Goal: Information Seeking & Learning: Learn about a topic

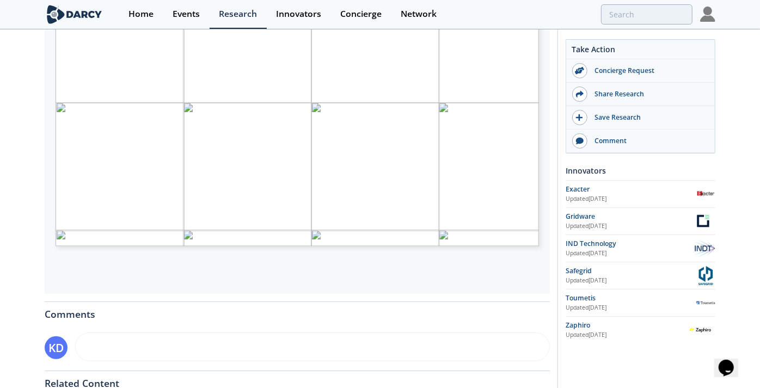
scroll to position [275, 0]
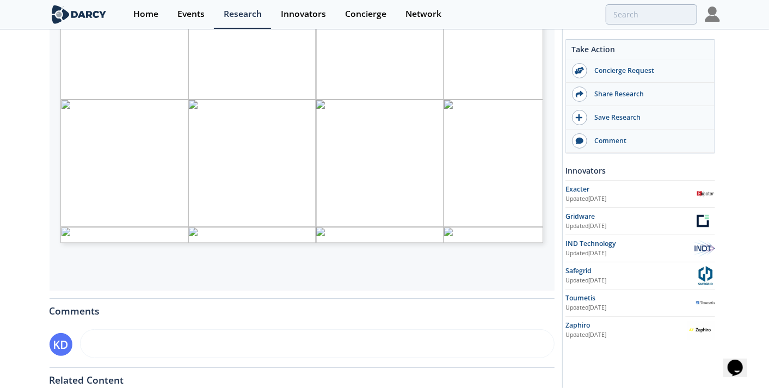
click at [201, 213] on span "Page 1" at bounding box center [427, 163] width 711 height 359
click at [233, 175] on span "Page 1" at bounding box center [427, 163] width 711 height 359
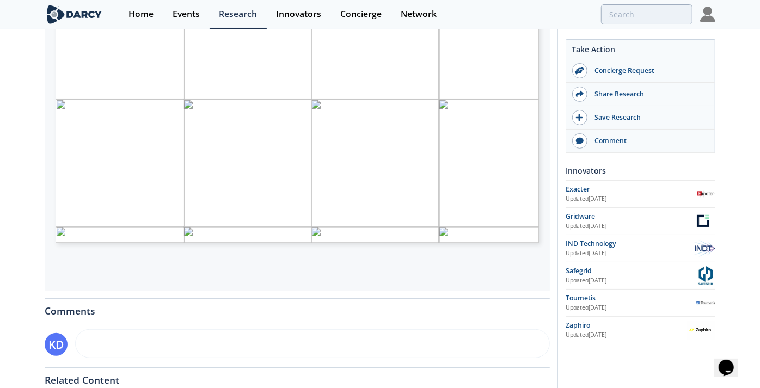
click at [23, 127] on div "[PERSON_NAME] Insights - Enhanced distribution grid fault analytics Insight • U…" at bounding box center [380, 143] width 760 height 777
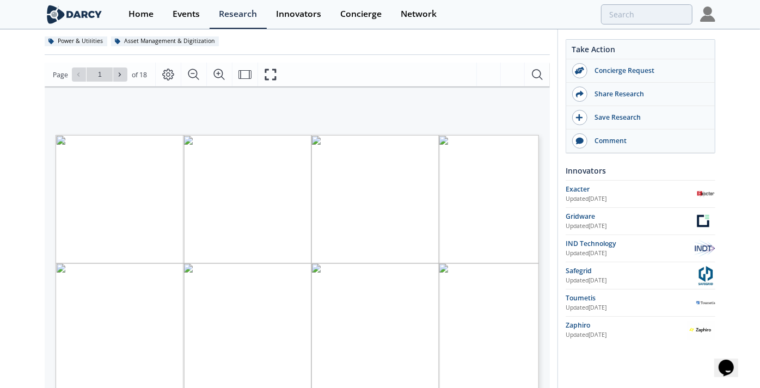
scroll to position [94, 0]
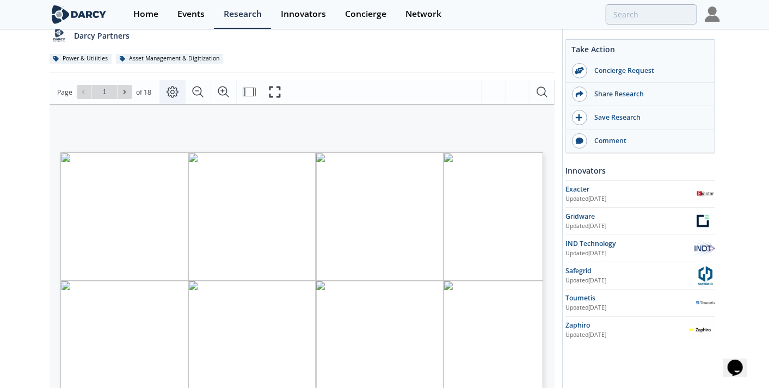
click at [169, 89] on icon "Page Layout" at bounding box center [172, 91] width 13 height 13
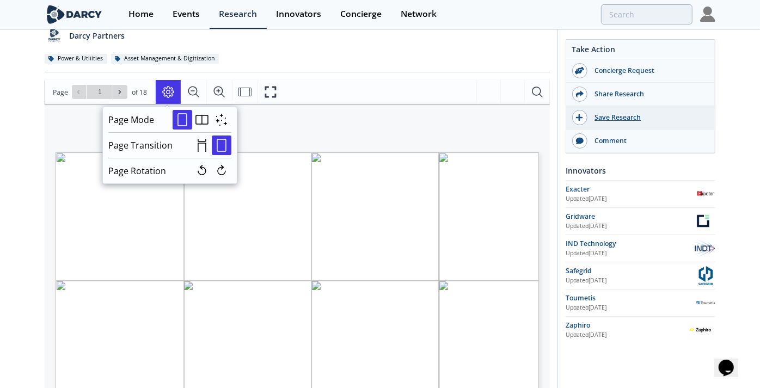
click at [610, 116] on div "Save Research" at bounding box center [648, 118] width 122 height 10
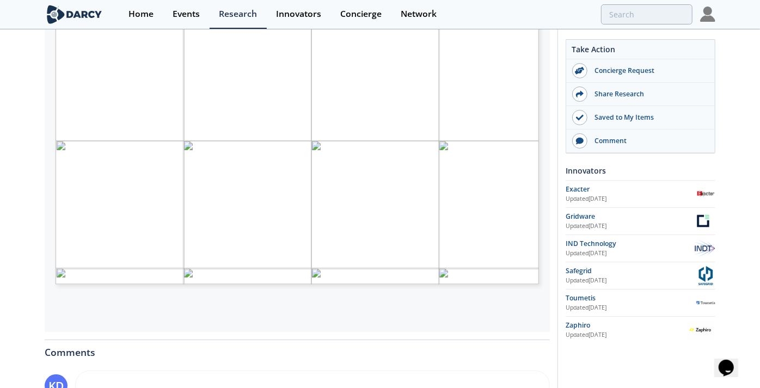
scroll to position [218, 0]
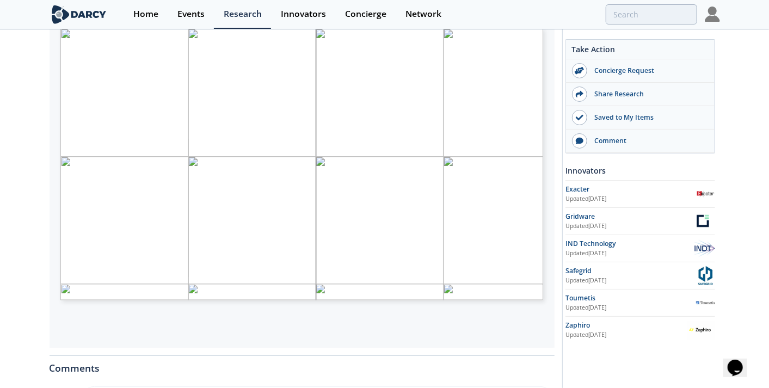
click at [217, 160] on span "Page 1" at bounding box center [427, 220] width 711 height 359
type input "2"
type input "3"
type input "4"
type input "5"
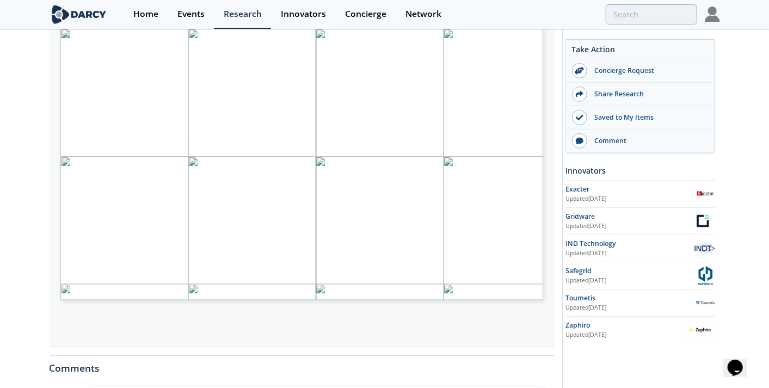
type input "6"
type input "7"
type input "8"
type input "9"
type input "10"
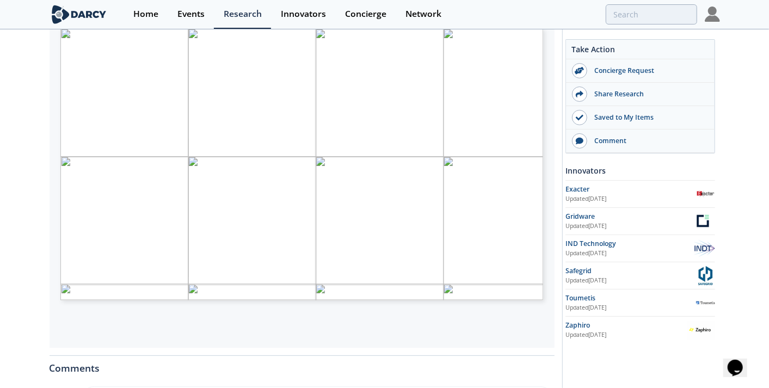
type input "11"
type input "12"
type input "13"
type input "1"
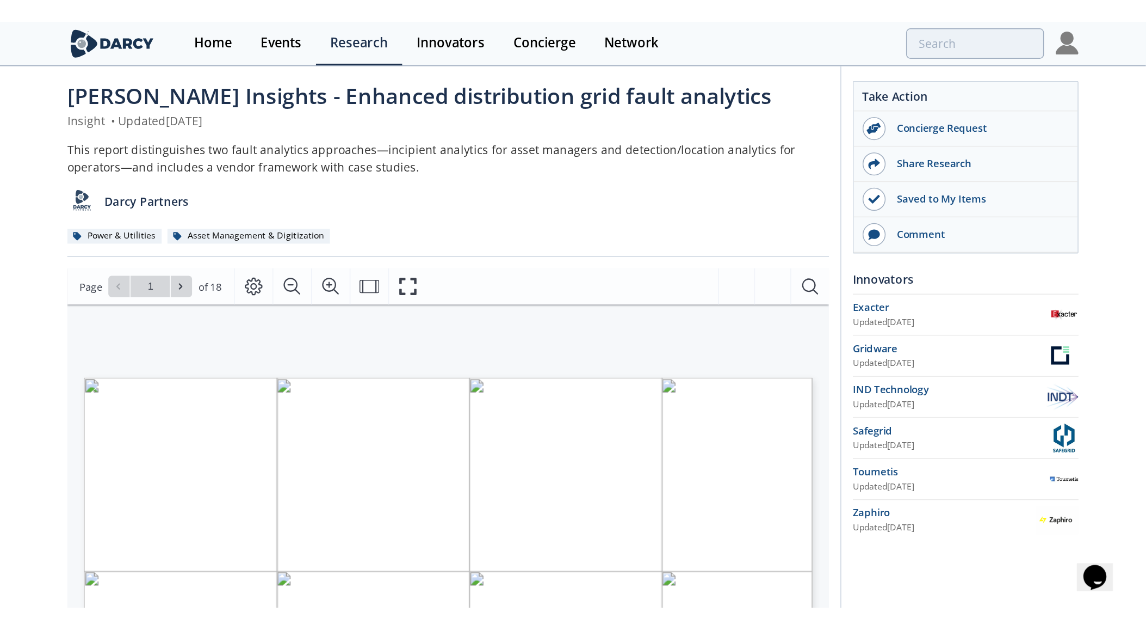
scroll to position [0, 0]
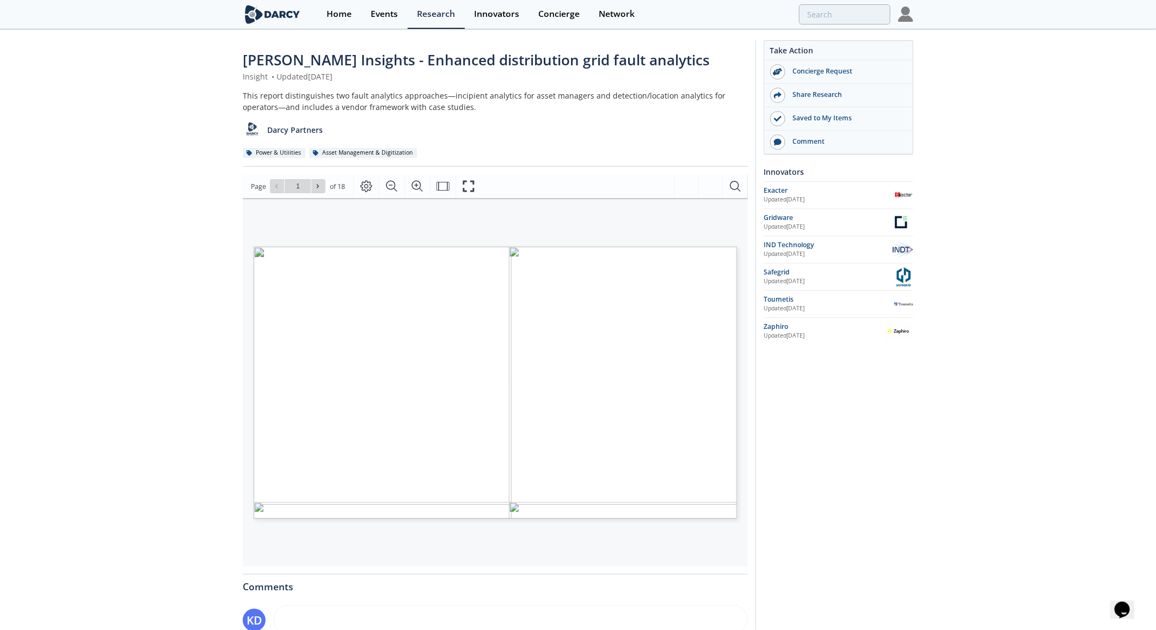
click at [416, 284] on span "Page 1" at bounding box center [800, 551] width 1069 height 582
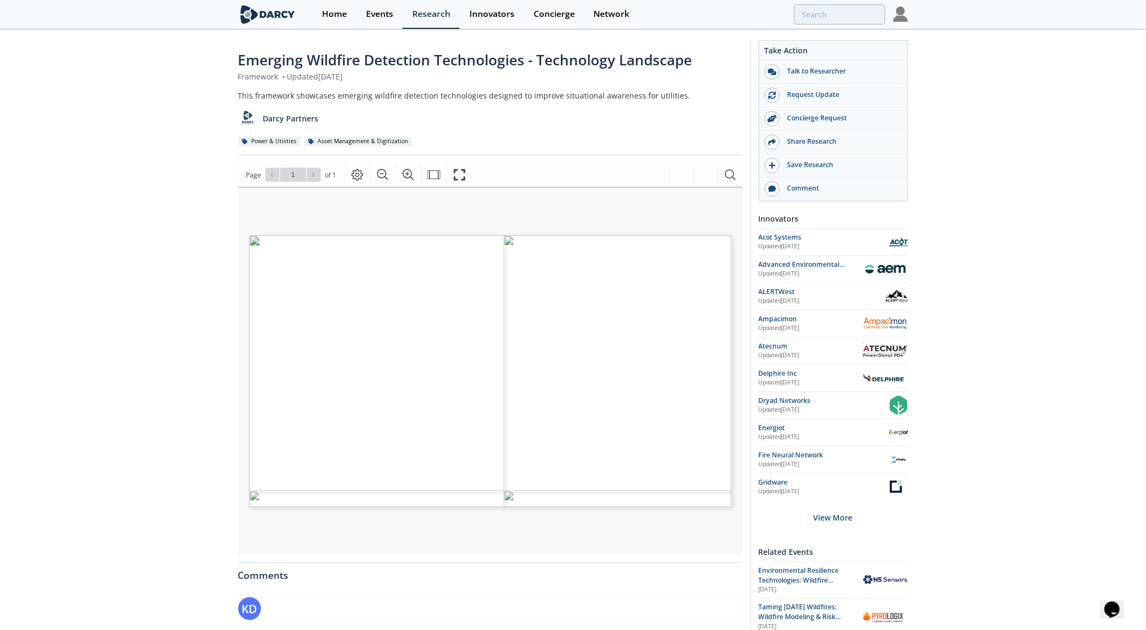
click at [902, 11] on img at bounding box center [900, 14] width 15 height 15
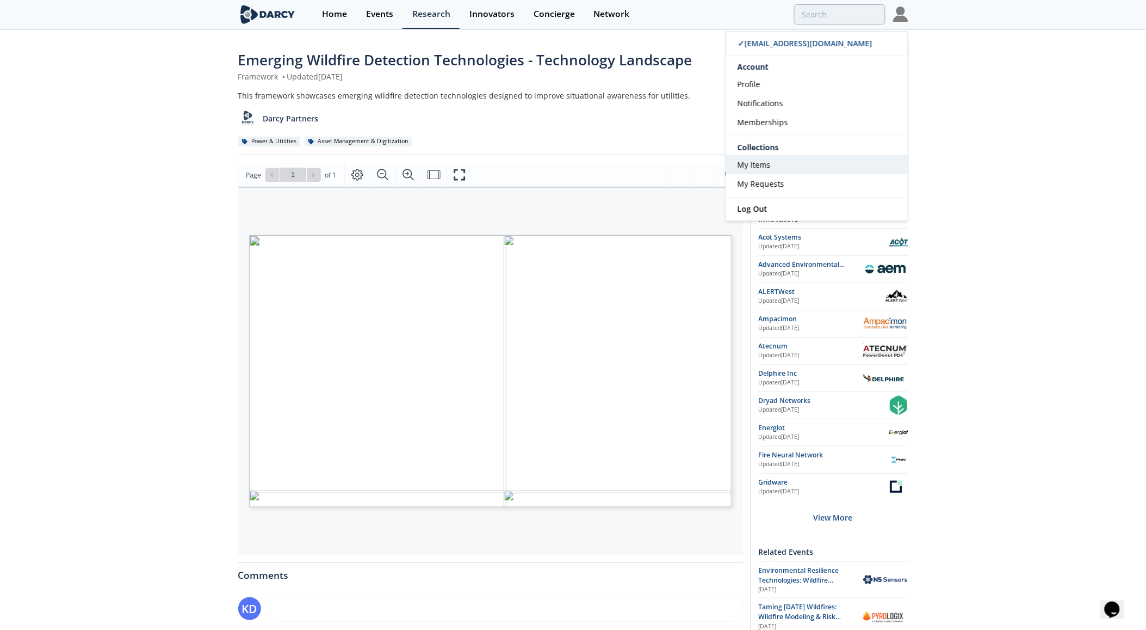
click at [760, 164] on span "My Items" at bounding box center [754, 164] width 33 height 10
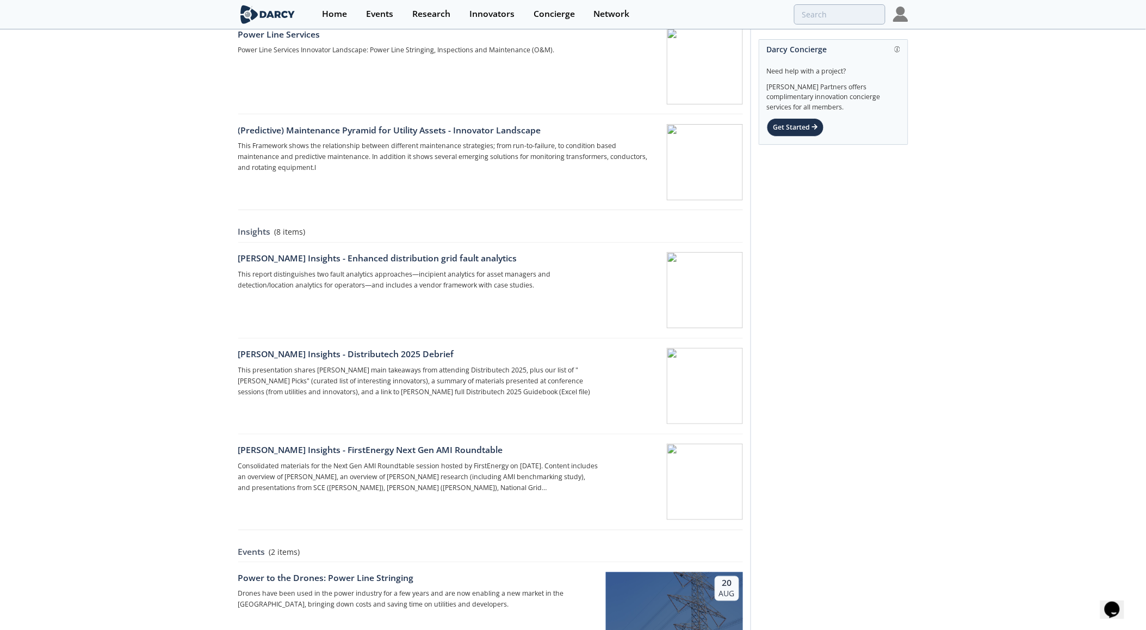
scroll to position [181, 0]
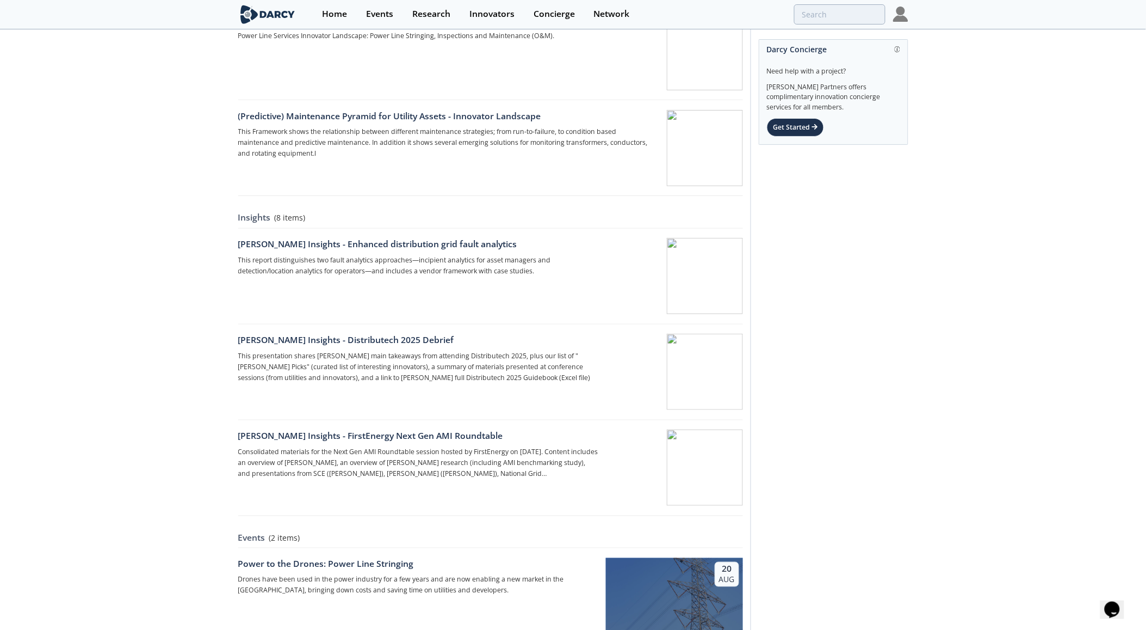
drag, startPoint x: 682, startPoint y: 269, endPoint x: 664, endPoint y: 274, distance: 18.1
click at [664, 274] on div at bounding box center [674, 276] width 137 height 76
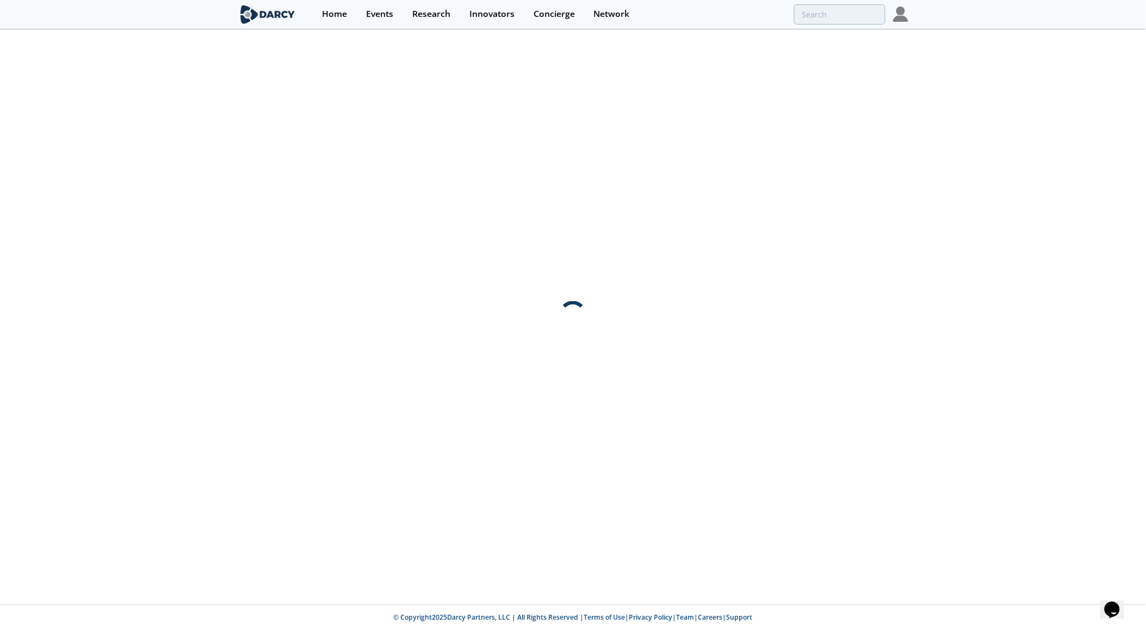
scroll to position [0, 0]
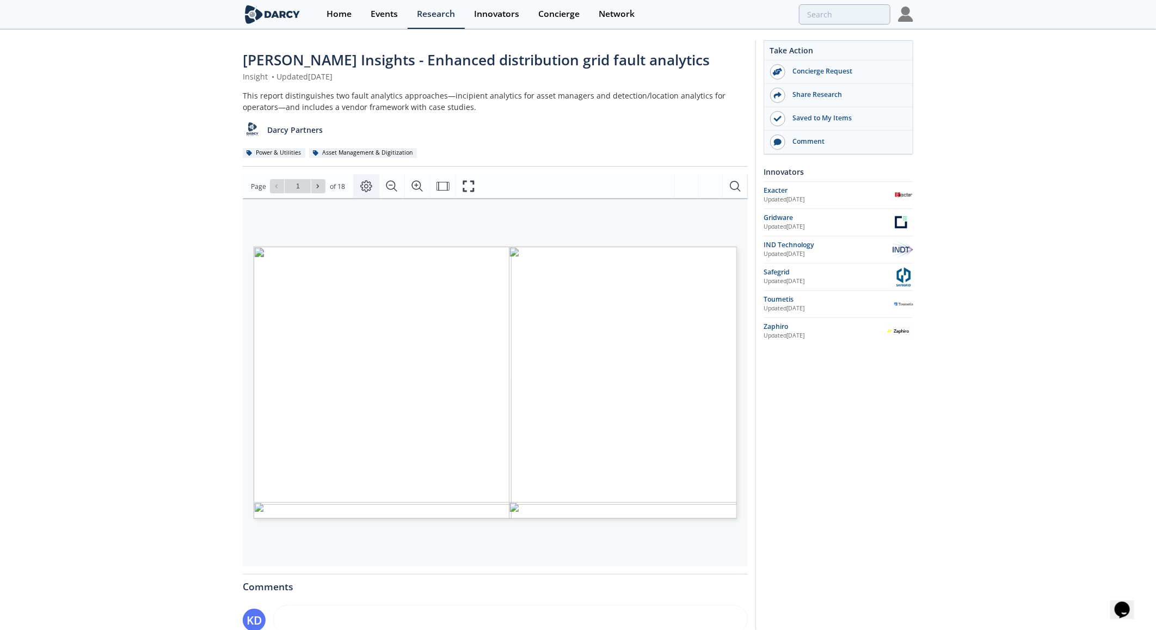
click at [365, 182] on icon "Page Layout" at bounding box center [366, 186] width 13 height 13
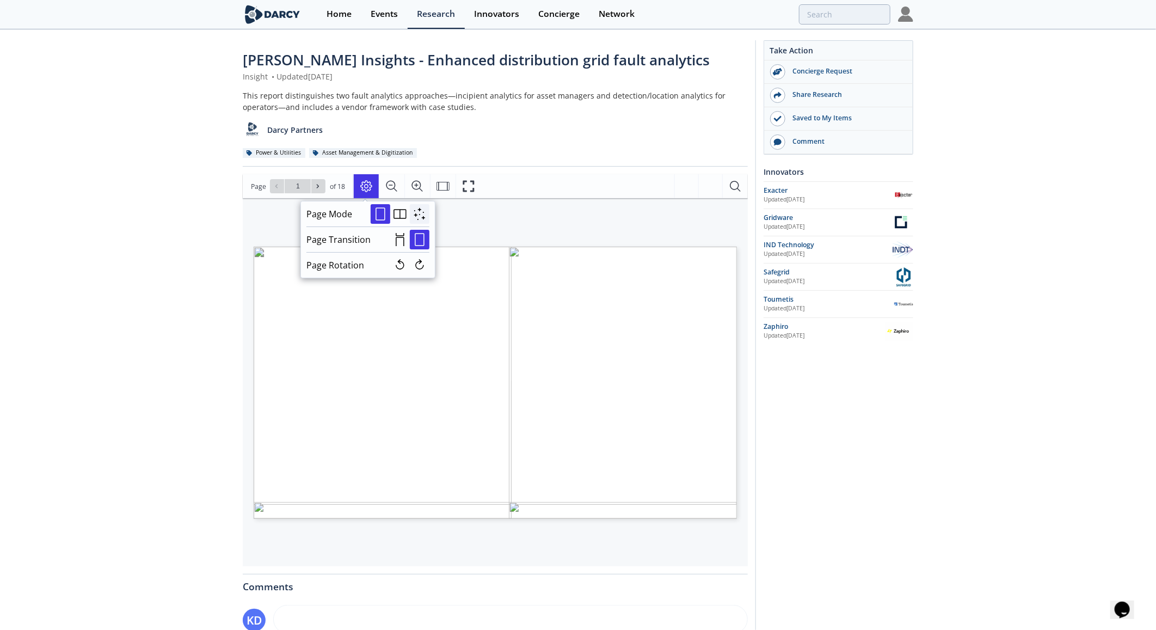
click at [416, 210] on icon "Automatic" at bounding box center [419, 213] width 13 height 13
click at [381, 210] on span "Single" at bounding box center [381, 214] width 20 height 20
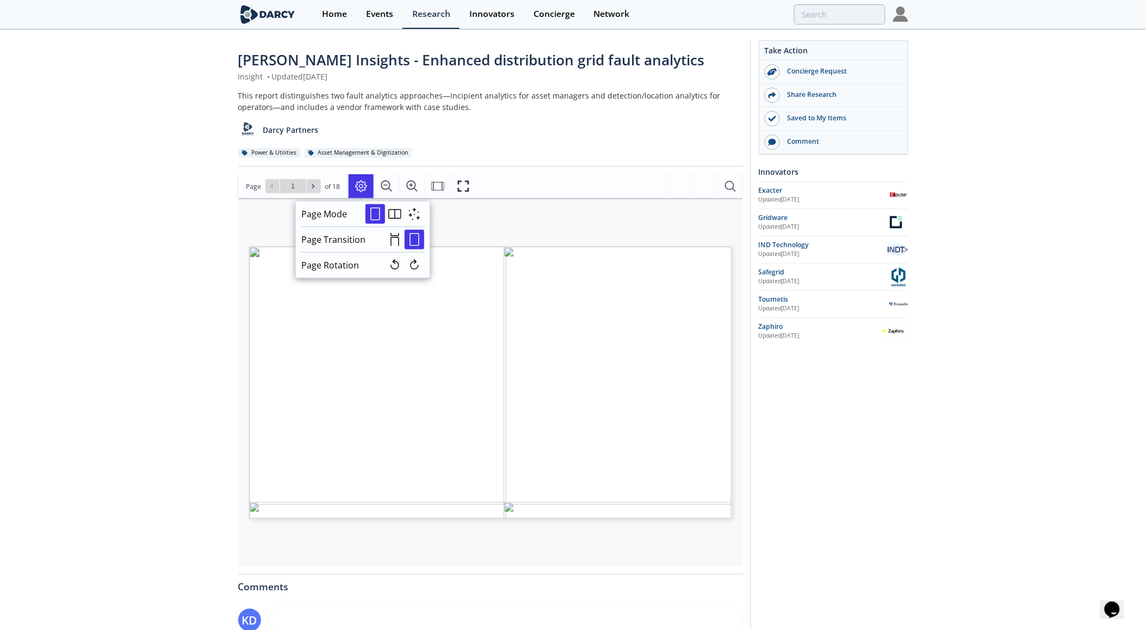
click at [804, 372] on div "Take Action Concierge Request Share Research Saved to My Items Comment Innovato…" at bounding box center [830, 416] width 158 height 753
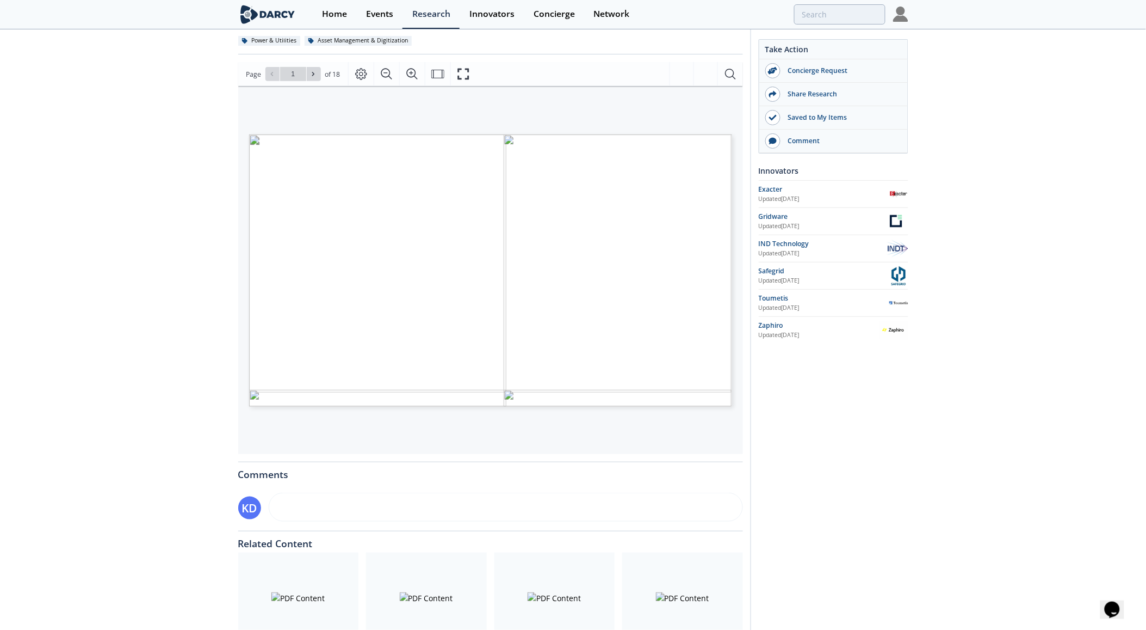
scroll to position [83, 0]
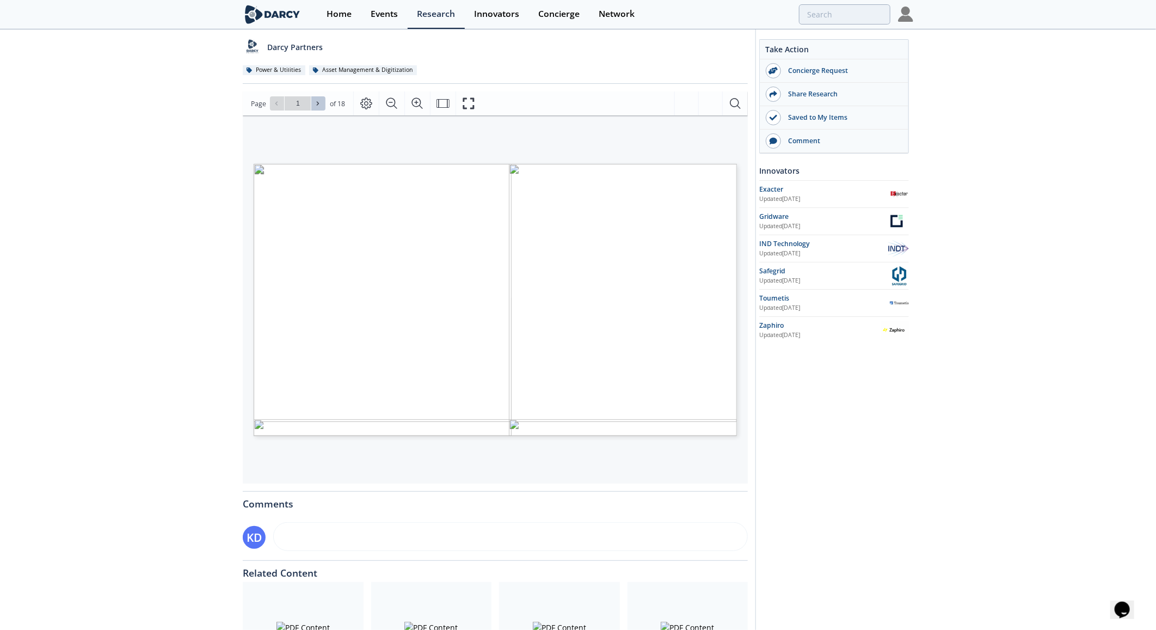
click at [318, 103] on icon at bounding box center [317, 103] width 7 height 7
click at [317, 101] on icon at bounding box center [317, 103] width 7 height 7
click at [316, 102] on icon at bounding box center [317, 103] width 7 height 7
type input "5"
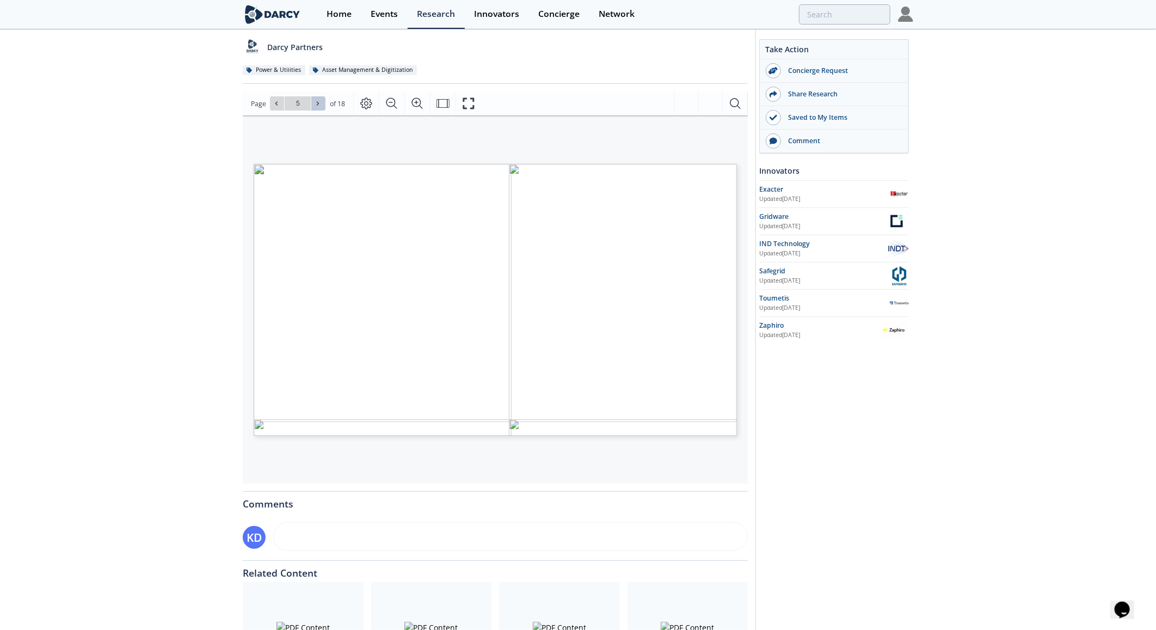
click at [318, 104] on icon at bounding box center [317, 103] width 7 height 7
type input "7"
click at [318, 98] on button at bounding box center [318, 103] width 14 height 14
type input "8"
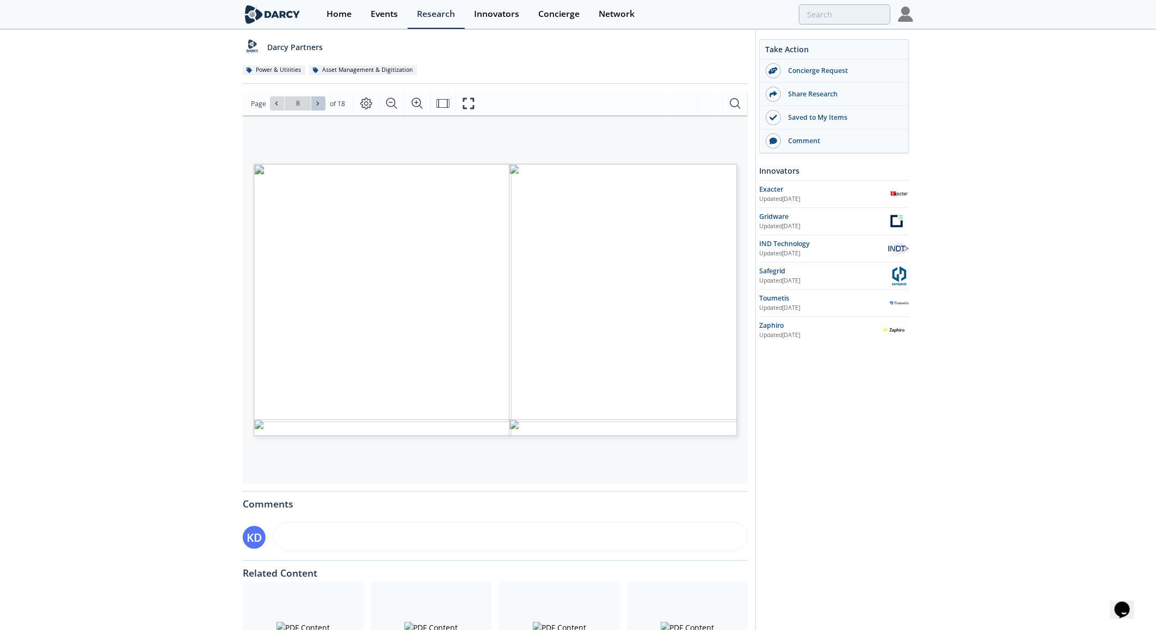
click at [318, 100] on span at bounding box center [318, 104] width 8 height 8
type input "9"
click at [318, 100] on span at bounding box center [318, 104] width 8 height 8
click at [318, 100] on icon at bounding box center [317, 103] width 7 height 7
click at [317, 98] on button at bounding box center [318, 103] width 14 height 14
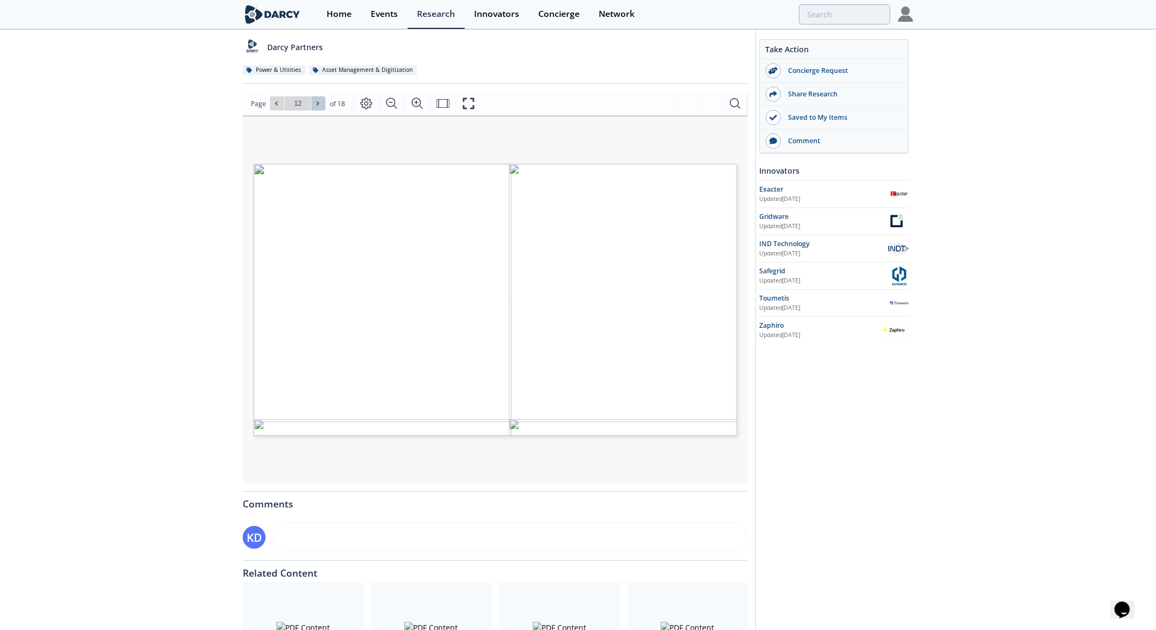
click at [317, 98] on button at bounding box center [318, 103] width 14 height 14
type input "13"
click at [317, 98] on button at bounding box center [318, 103] width 14 height 14
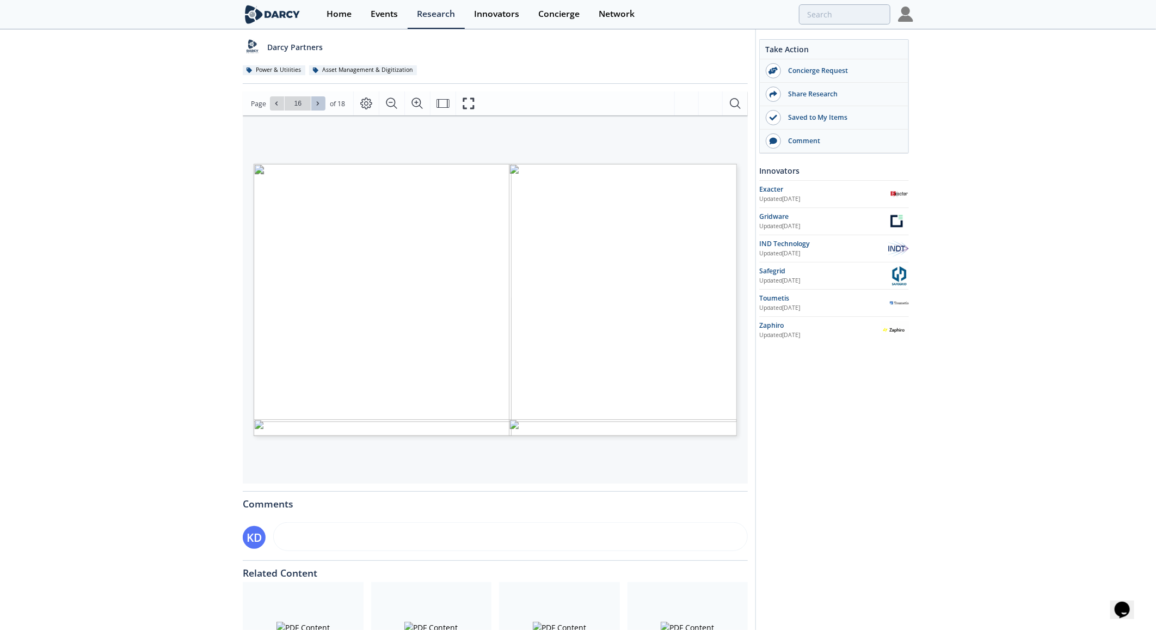
click at [317, 98] on button at bounding box center [318, 103] width 14 height 14
type input "18"
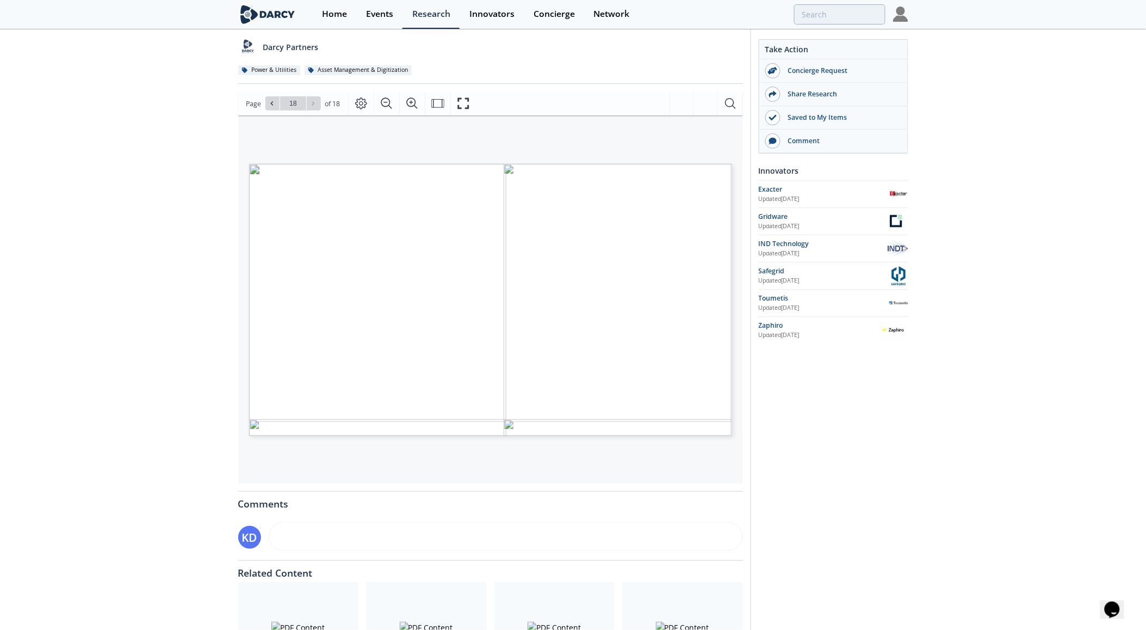
click at [789, 242] on div "IND Technology" at bounding box center [822, 244] width 126 height 10
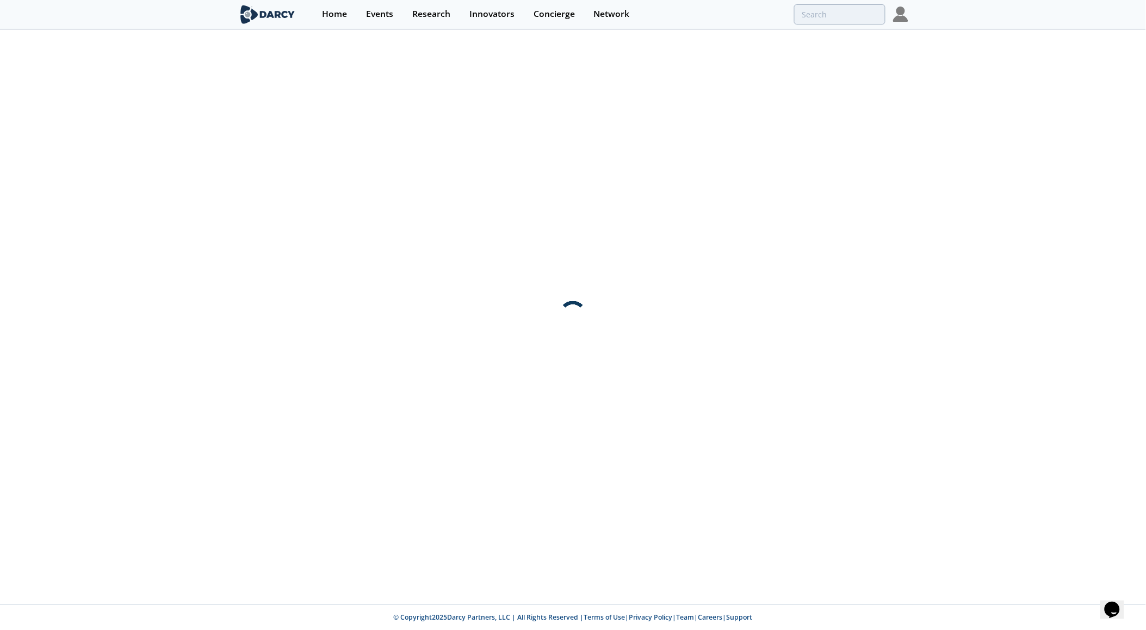
scroll to position [0, 0]
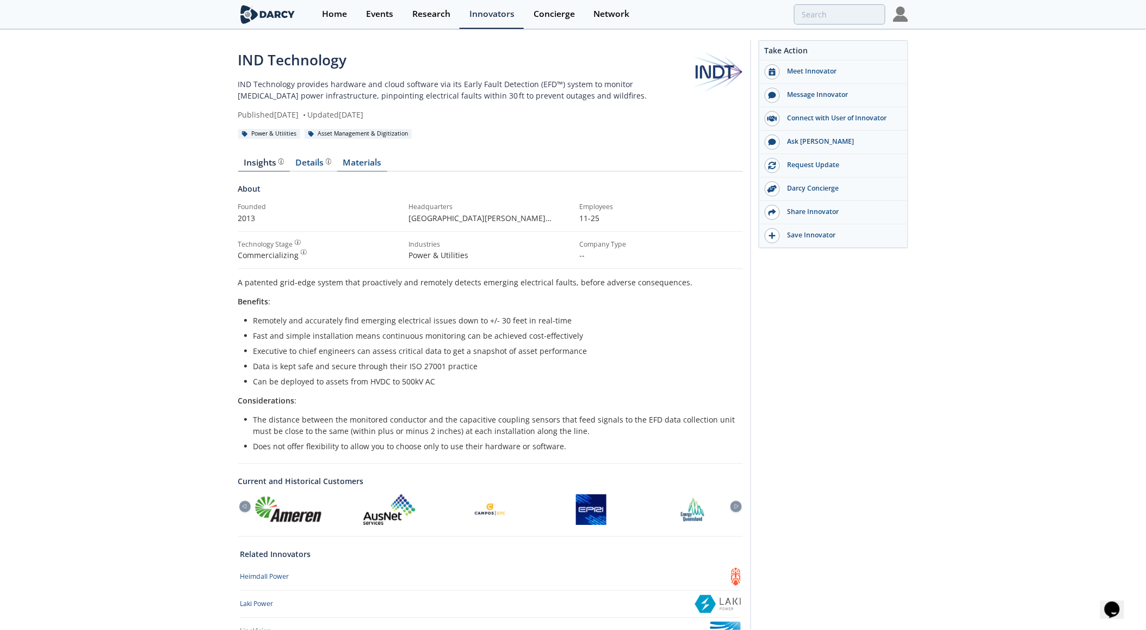
click at [356, 159] on link "Materials" at bounding box center [362, 164] width 50 height 13
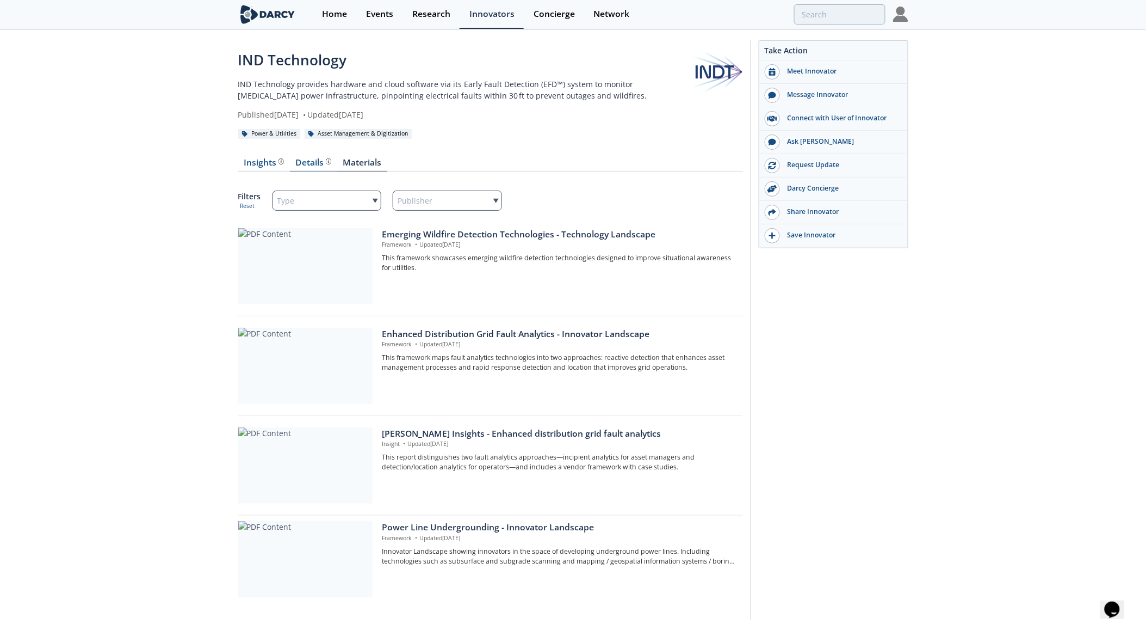
click at [300, 159] on div "Details" at bounding box center [313, 162] width 36 height 9
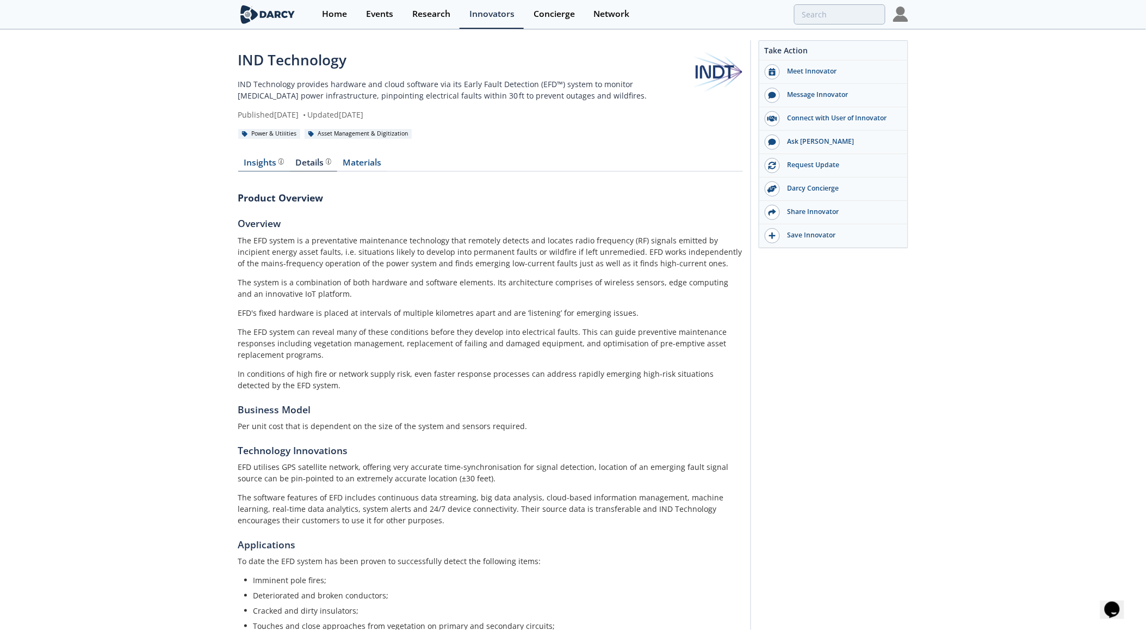
click at [264, 163] on div "Insights The Darcy Research team’s summarized opinion of the innovator, the com…" at bounding box center [264, 162] width 40 height 9
